Goal: Task Accomplishment & Management: Manage account settings

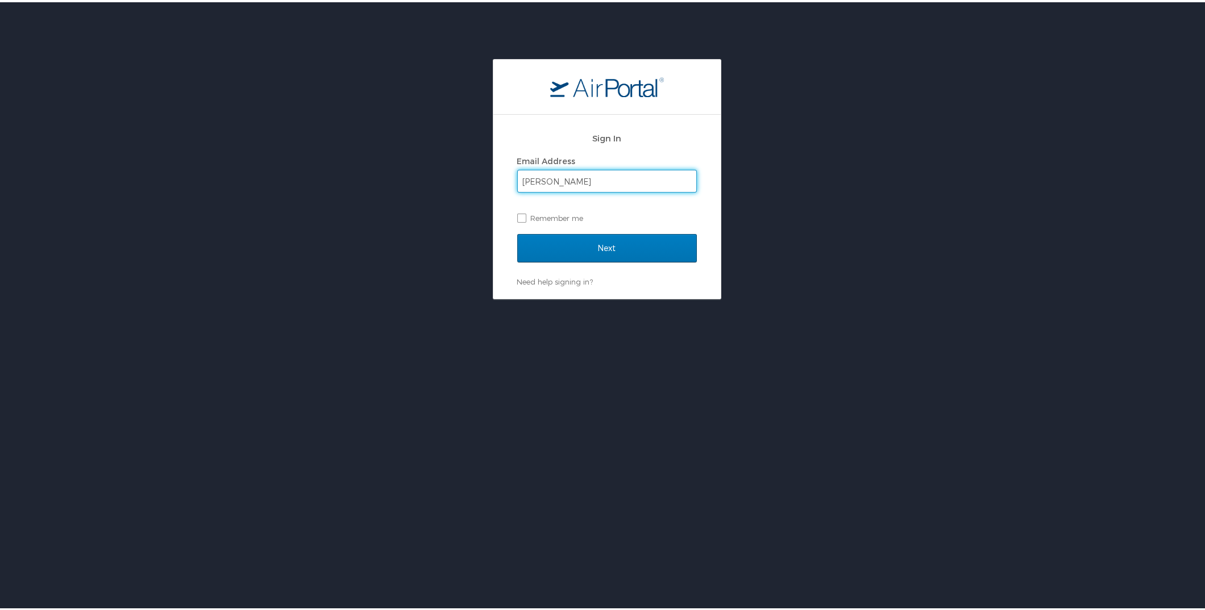
type input "[EMAIL_ADDRESS][DOMAIN_NAME]"
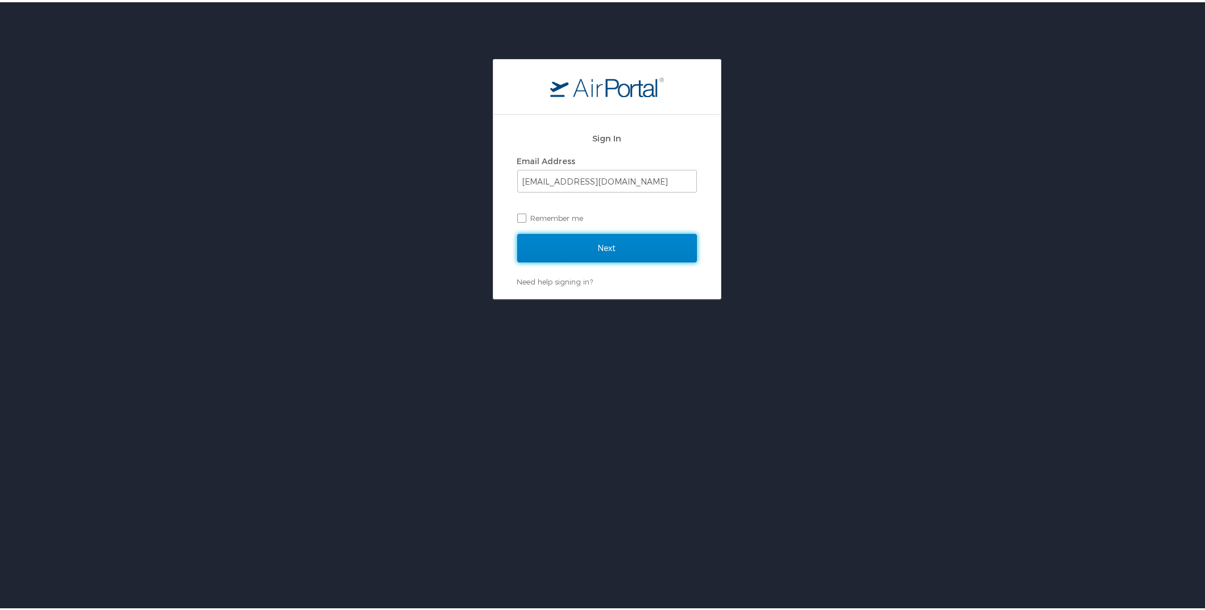
click at [623, 253] on input "Next" at bounding box center [607, 246] width 180 height 28
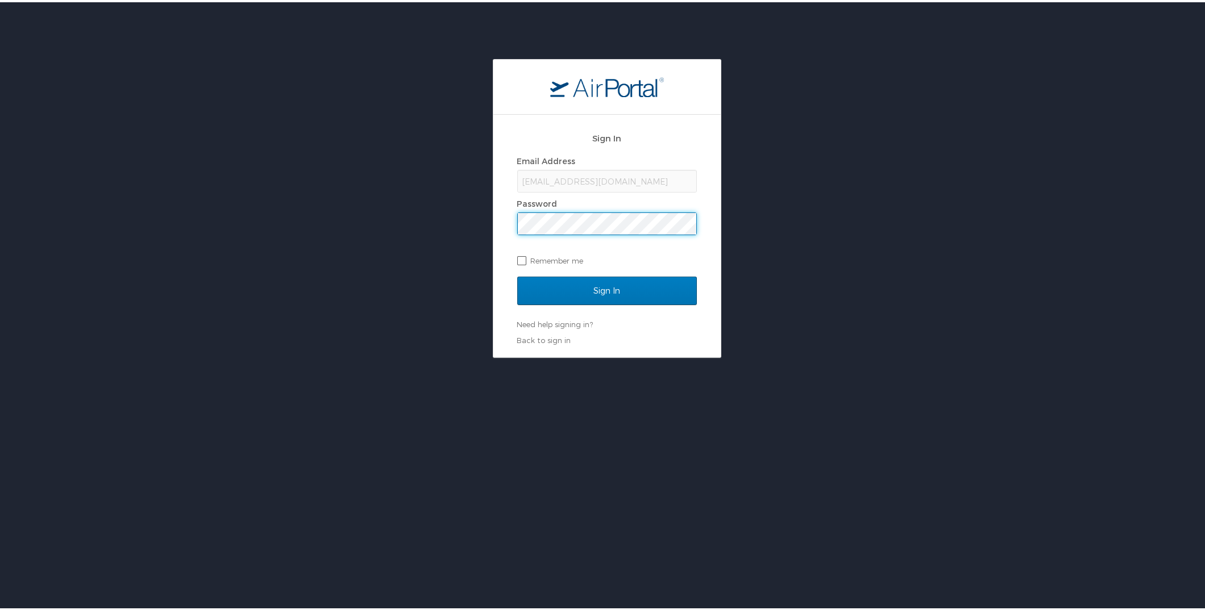
click at [517, 275] on input "Sign In" at bounding box center [607, 289] width 180 height 28
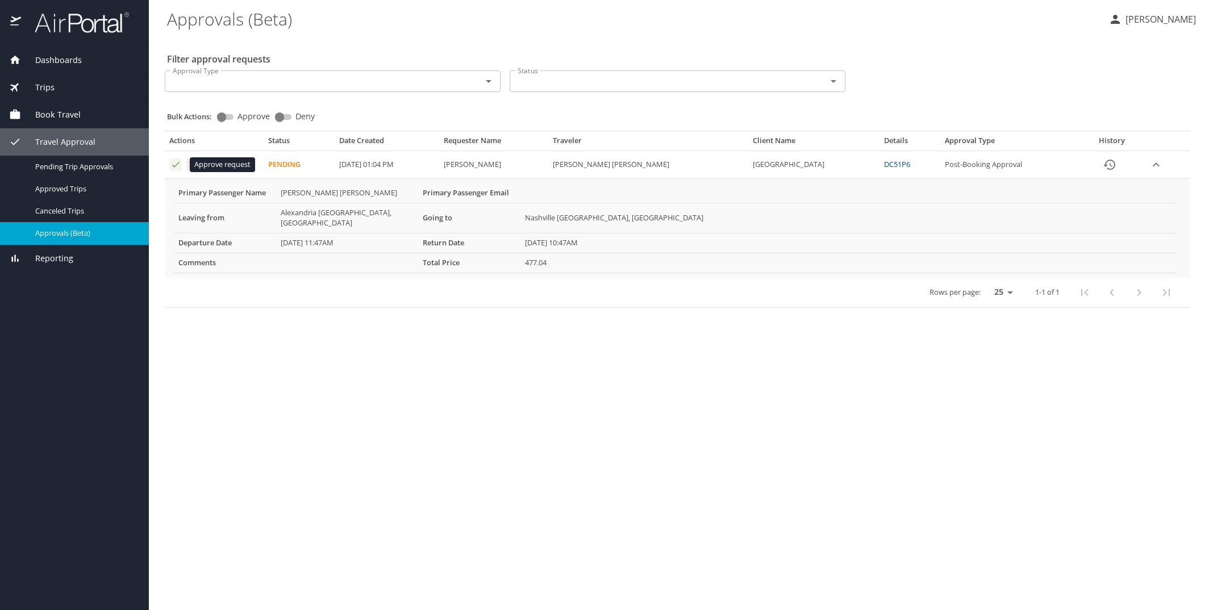
click at [173, 163] on icon "Approval table" at bounding box center [176, 164] width 11 height 11
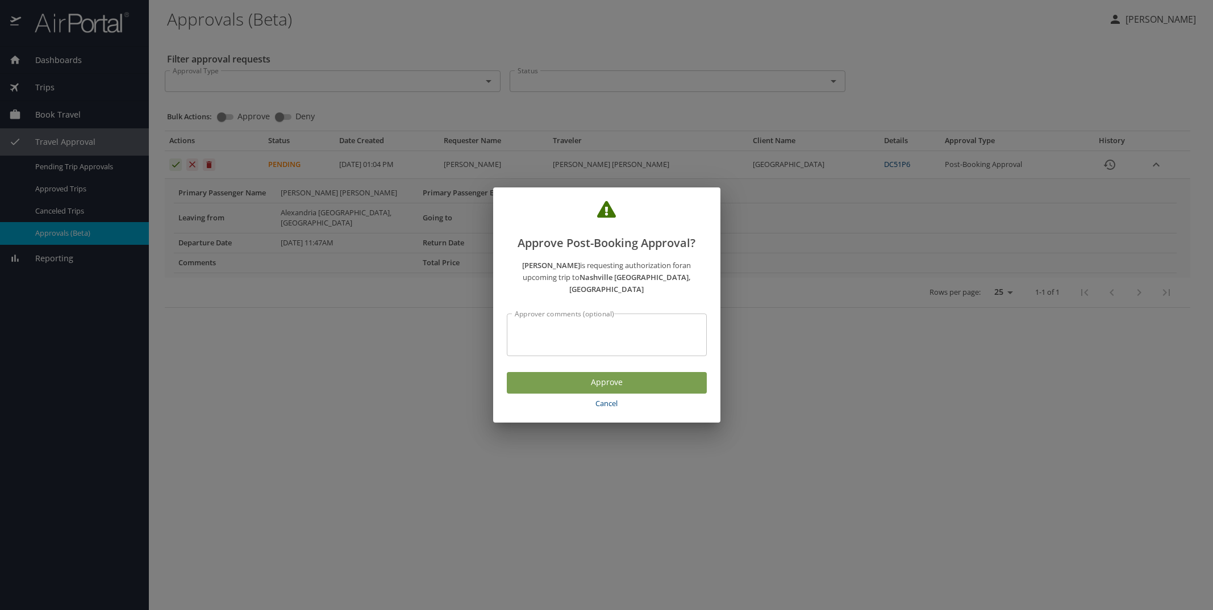
click at [531, 372] on button "Approve" at bounding box center [607, 383] width 200 height 22
